Goal: Task Accomplishment & Management: Complete application form

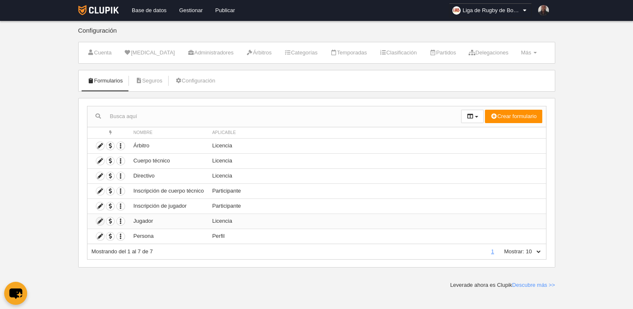
click at [98, 220] on icon at bounding box center [100, 221] width 8 height 8
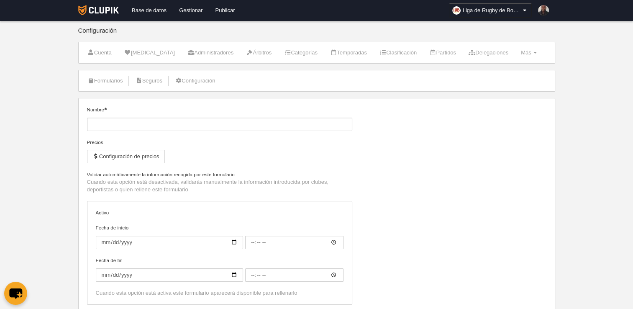
type input "Jugador"
checkbox input "true"
type input "[DATE]"
type input "00:00"
type input "[DATE]"
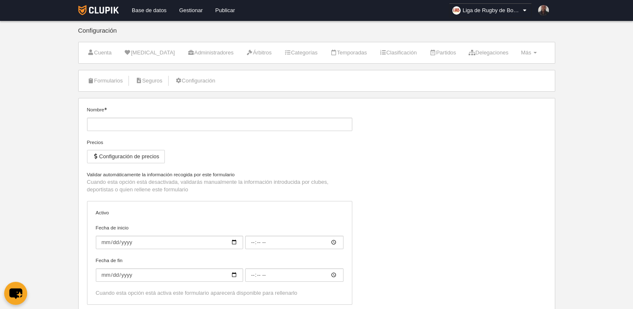
type input "00:00"
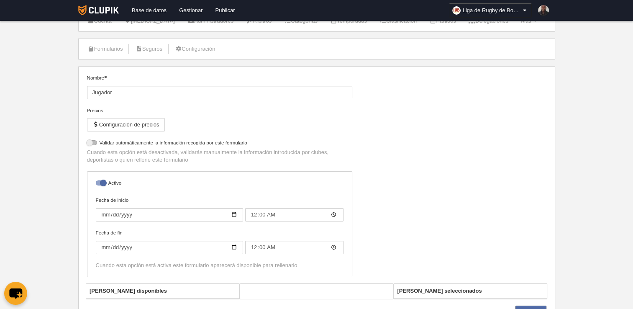
select select "selected"
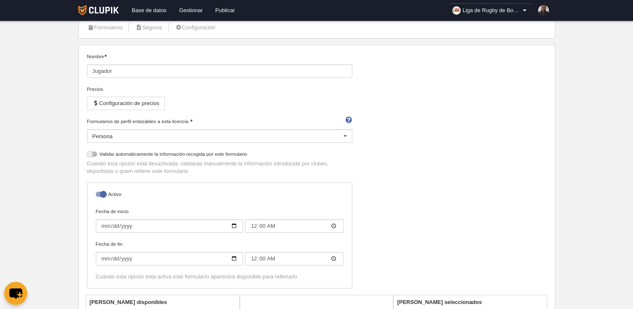
scroll to position [57, 0]
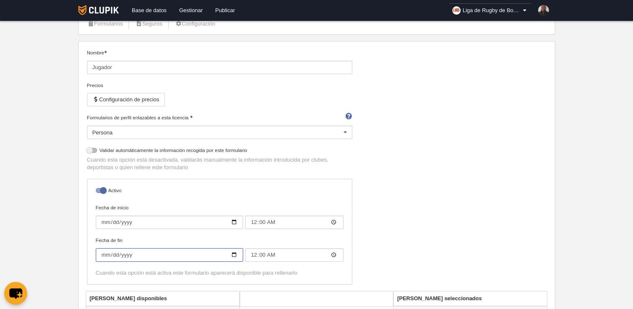
click at [234, 254] on input "[DATE]" at bounding box center [169, 254] width 147 height 13
type input "[DATE]"
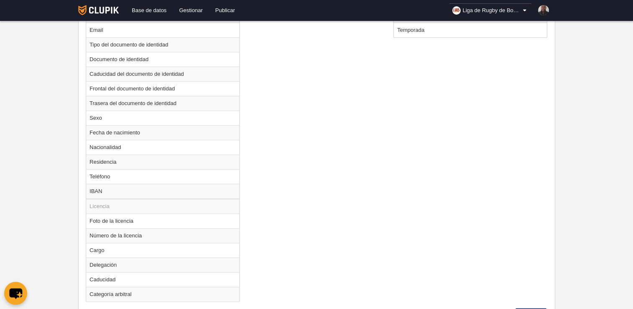
scroll to position [452, 0]
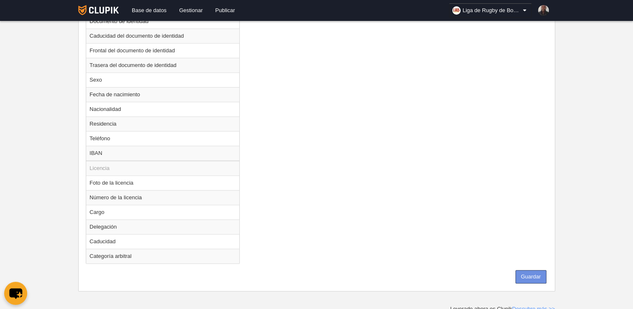
click at [537, 271] on button "Guardar" at bounding box center [531, 276] width 31 height 13
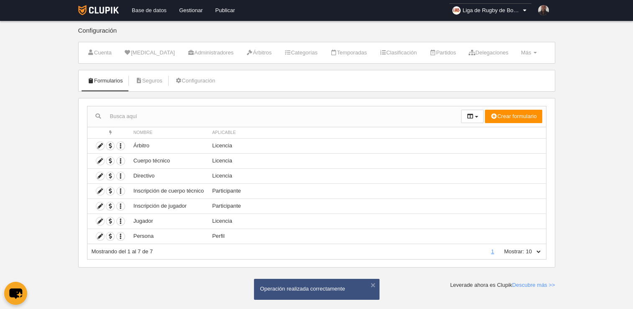
click at [146, 17] on link "Base de datos" at bounding box center [149, 10] width 47 height 21
